Goal: Navigation & Orientation: Find specific page/section

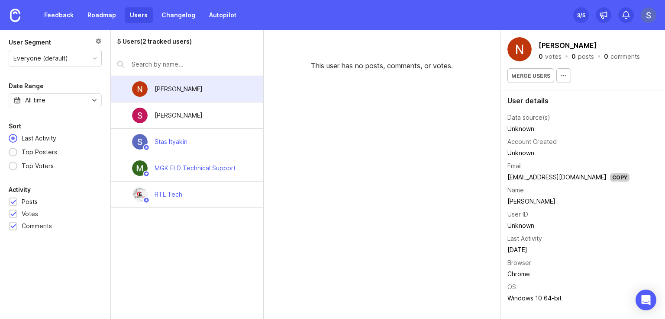
click at [651, 11] on img at bounding box center [648, 15] width 16 height 16
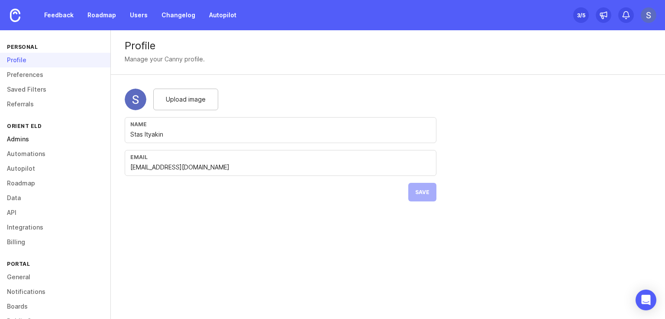
click at [44, 135] on link "Admins" at bounding box center [55, 139] width 110 height 15
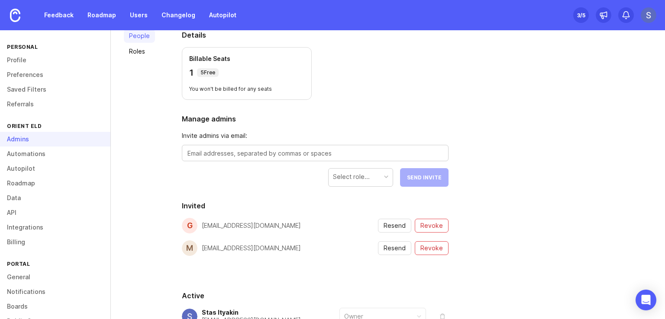
scroll to position [35, 0]
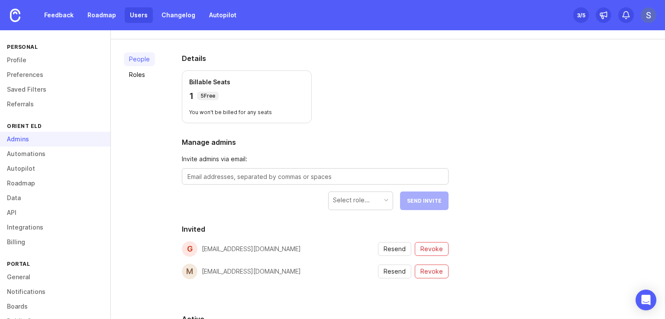
click at [140, 14] on link "Users" at bounding box center [139, 15] width 28 height 16
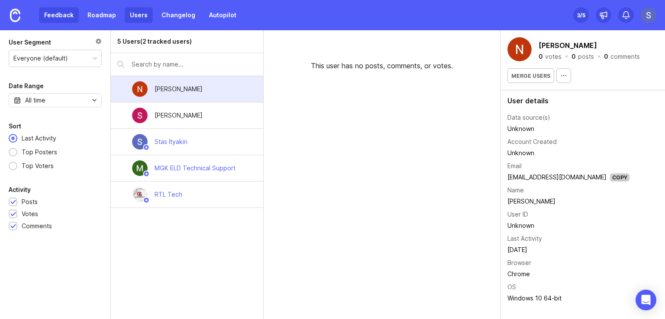
click at [66, 11] on link "Feedback" at bounding box center [59, 15] width 40 height 16
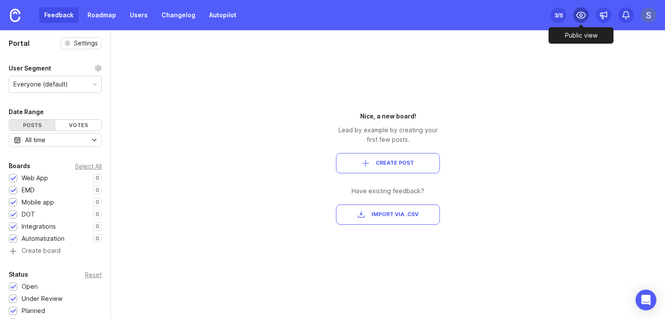
click at [585, 16] on icon at bounding box center [580, 15] width 9 height 6
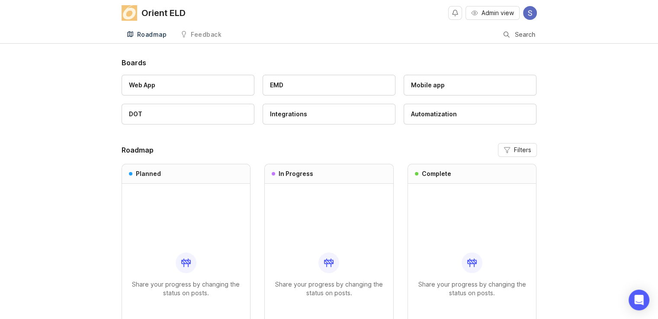
click at [529, 13] on img at bounding box center [530, 13] width 14 height 14
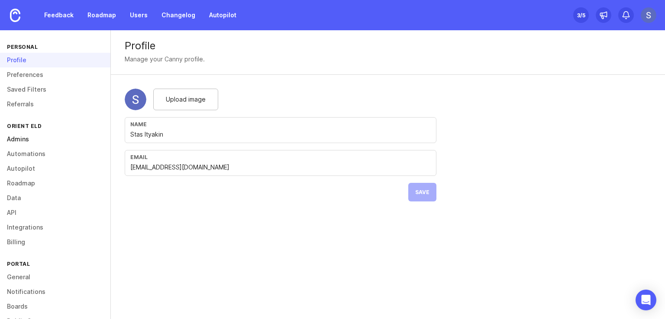
click at [23, 135] on link "Admins" at bounding box center [55, 139] width 110 height 15
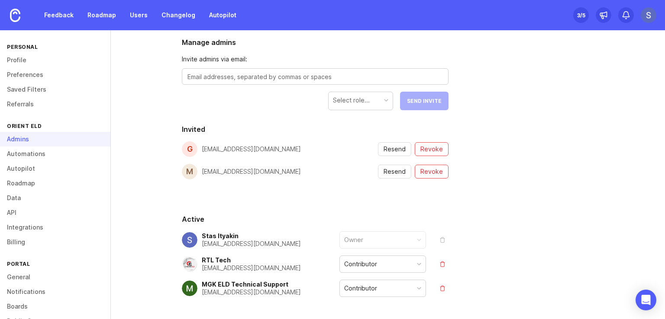
scroll to position [148, 0]
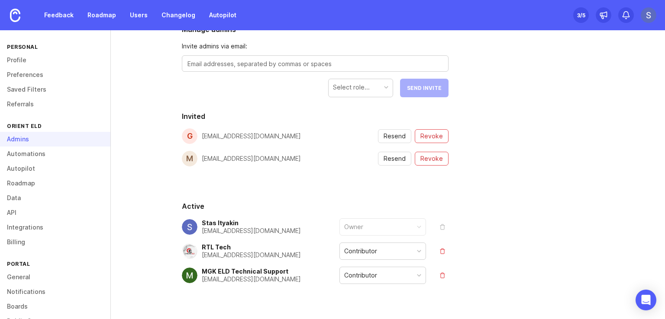
click at [365, 250] on div "Contributor" at bounding box center [360, 252] width 33 height 10
click at [555, 218] on div "People Roles Details Billable Seats 1 5 Free You won't be billed for any seats …" at bounding box center [388, 132] width 554 height 413
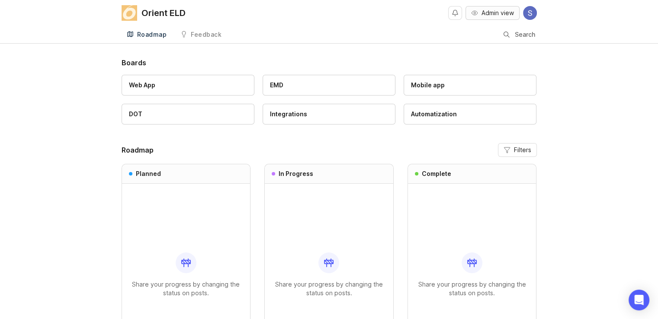
click at [492, 11] on span "Admin view" at bounding box center [498, 13] width 32 height 9
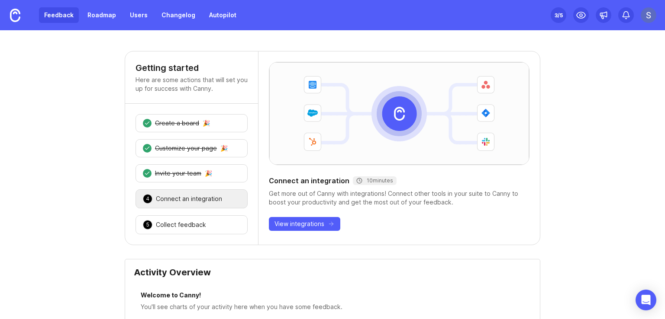
click at [67, 9] on link "Feedback" at bounding box center [59, 15] width 40 height 16
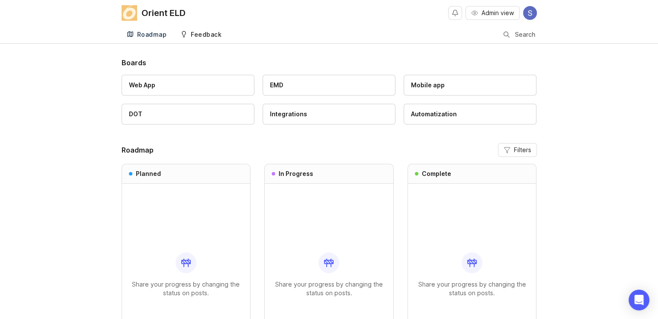
click at [202, 32] on div "Feedback" at bounding box center [206, 35] width 31 height 6
